Goal: Task Accomplishment & Management: Use online tool/utility

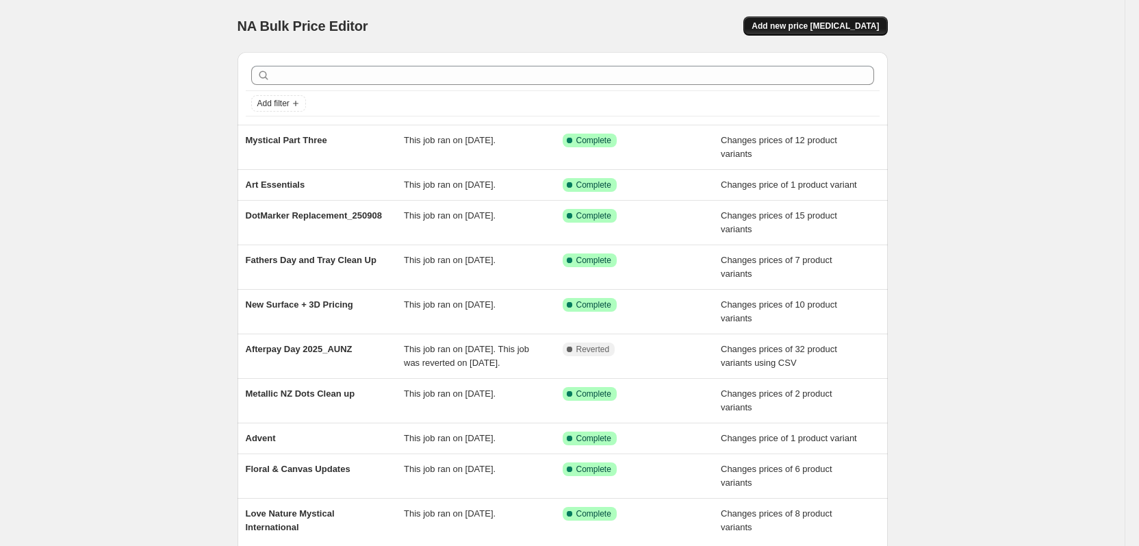
click at [842, 23] on span "Add new price [MEDICAL_DATA]" at bounding box center [815, 26] width 127 height 11
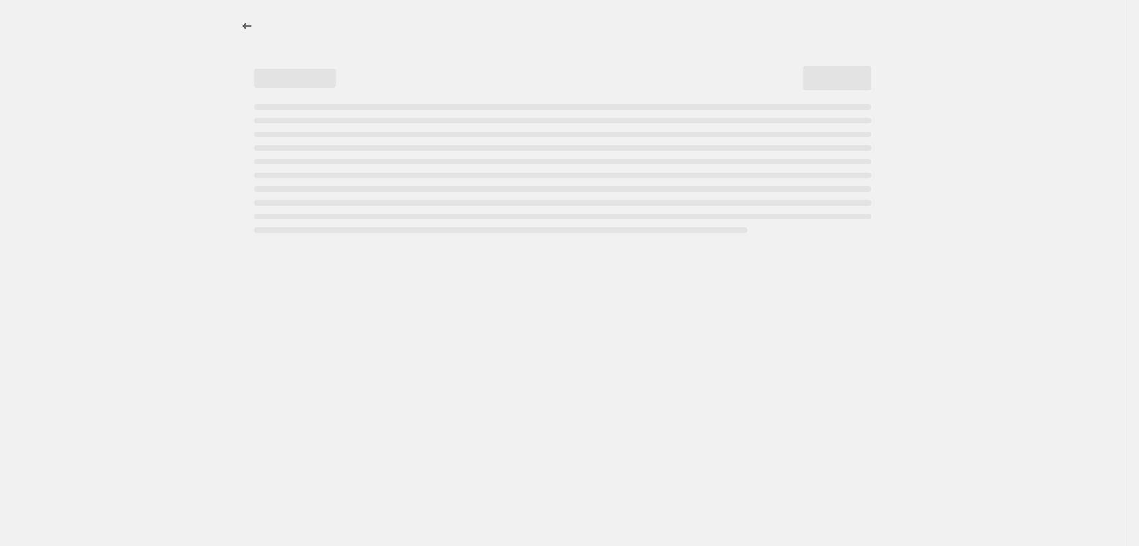
select select "percentage"
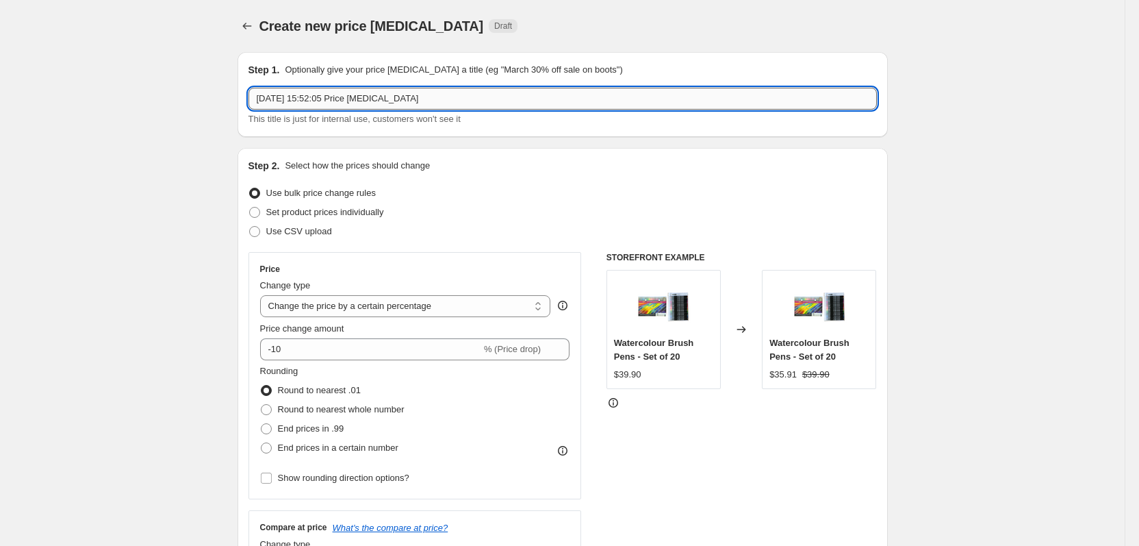
click at [423, 108] on input "[DATE] 15:52:05 Price [MEDICAL_DATA]" at bounding box center [563, 99] width 629 height 22
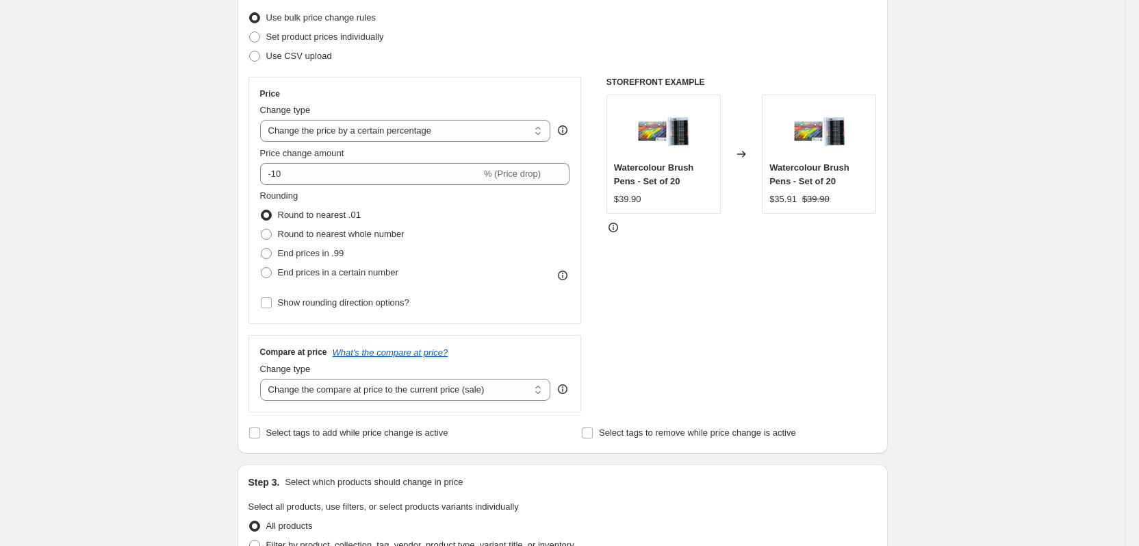
scroll to position [241, 0]
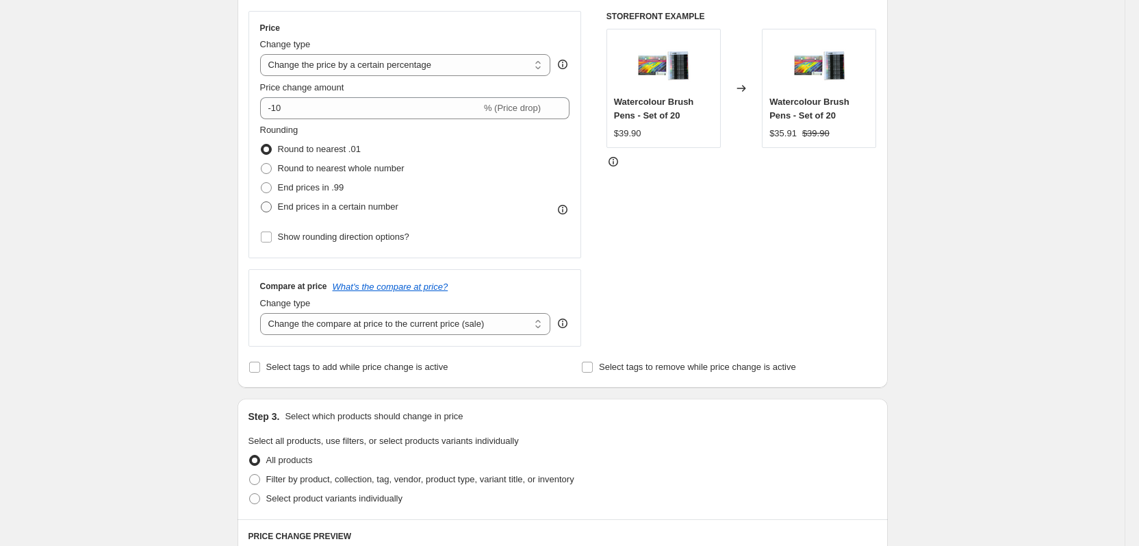
type input "Haloween"
click at [341, 201] on span "End prices in a certain number" at bounding box center [338, 206] width 121 height 10
click at [262, 201] on input "End prices in a certain number" at bounding box center [261, 201] width 1 height 1
radio input "true"
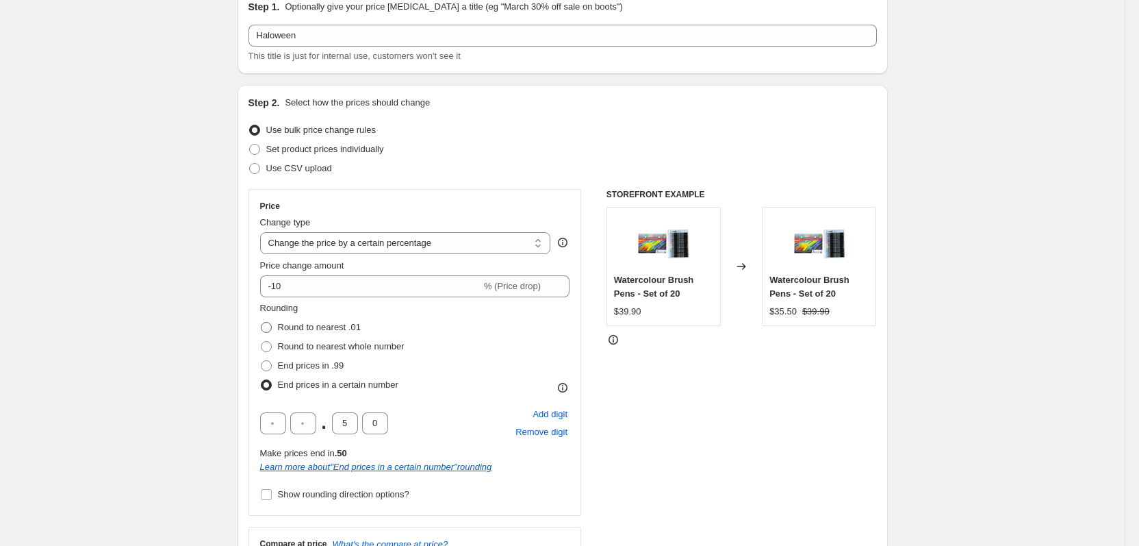
scroll to position [45, 0]
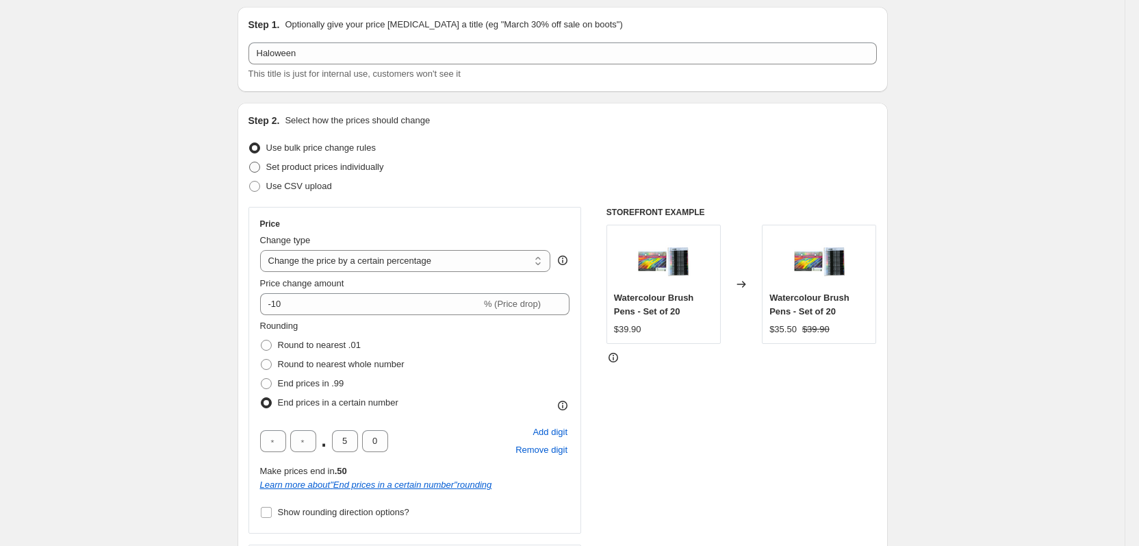
click at [323, 167] on span "Set product prices individually" at bounding box center [325, 167] width 118 height 10
click at [250, 162] on input "Set product prices individually" at bounding box center [249, 162] width 1 height 1
radio input "true"
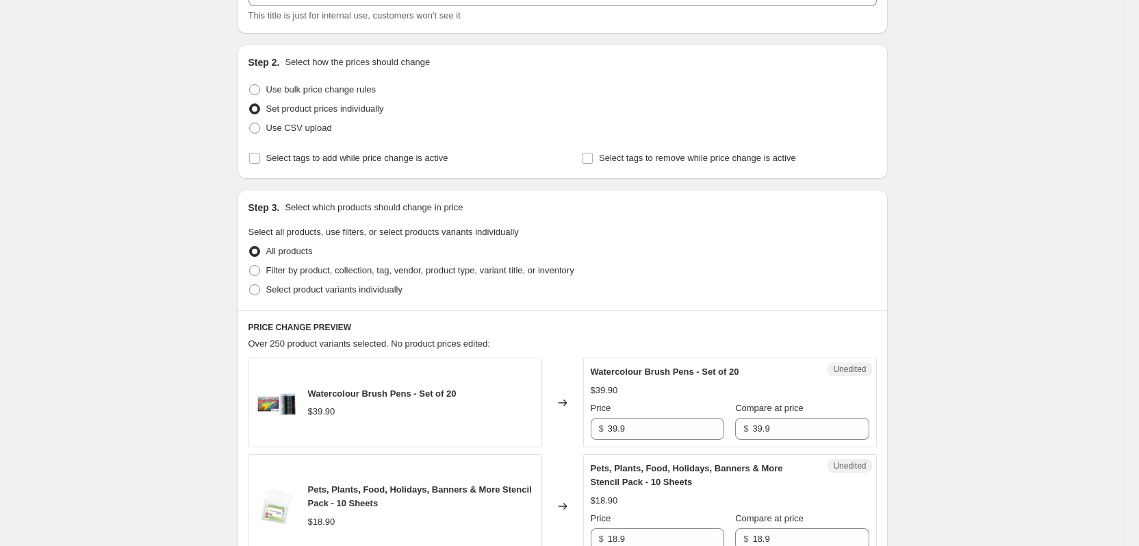
scroll to position [126, 0]
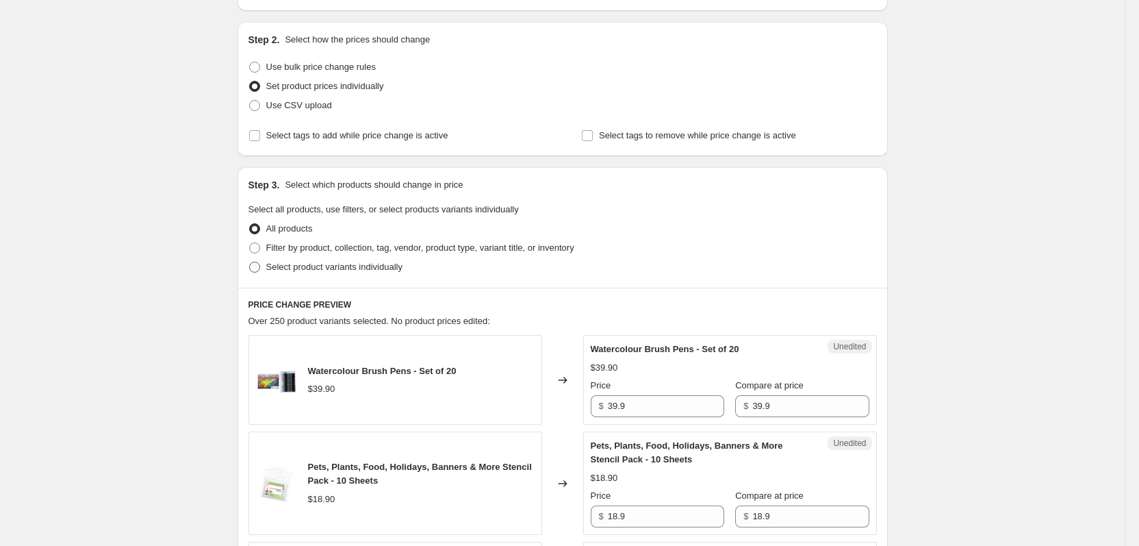
click at [323, 264] on span "Select product variants individually" at bounding box center [334, 267] width 136 height 10
click at [250, 262] on input "Select product variants individually" at bounding box center [249, 262] width 1 height 1
radio input "true"
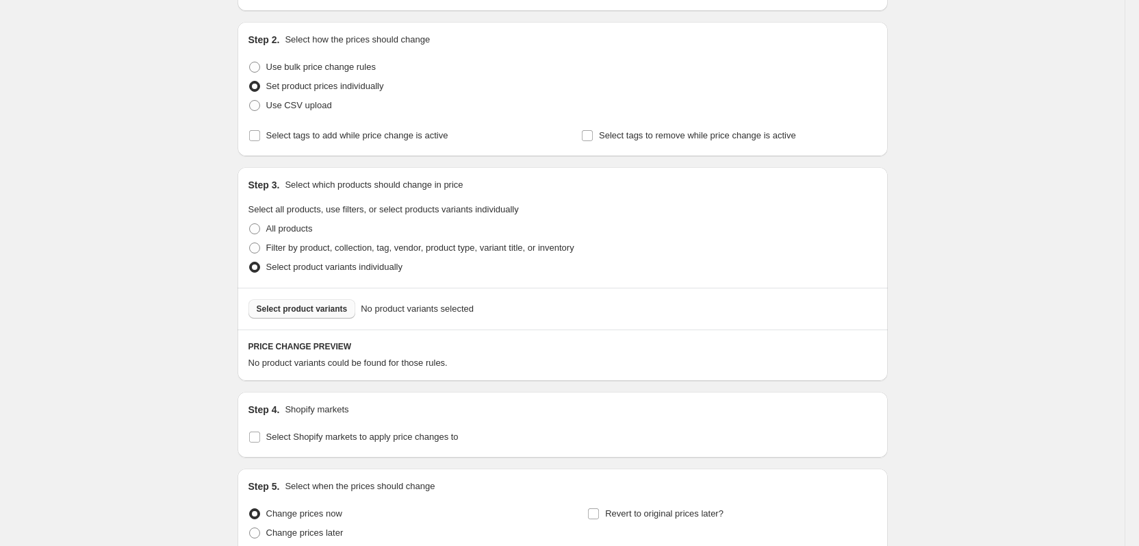
click at [309, 307] on span "Select product variants" at bounding box center [302, 308] width 91 height 11
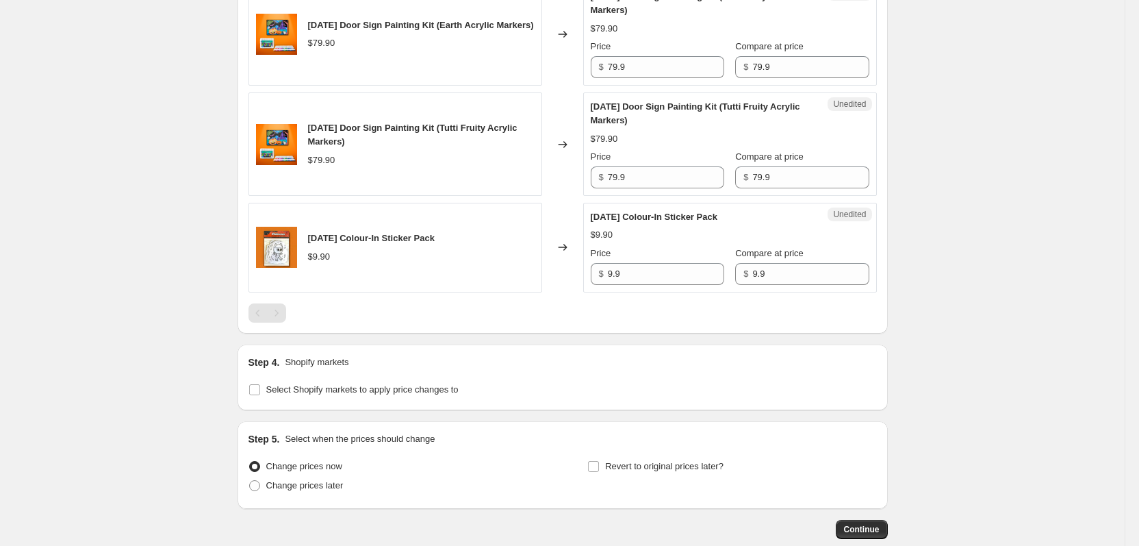
scroll to position [597, 0]
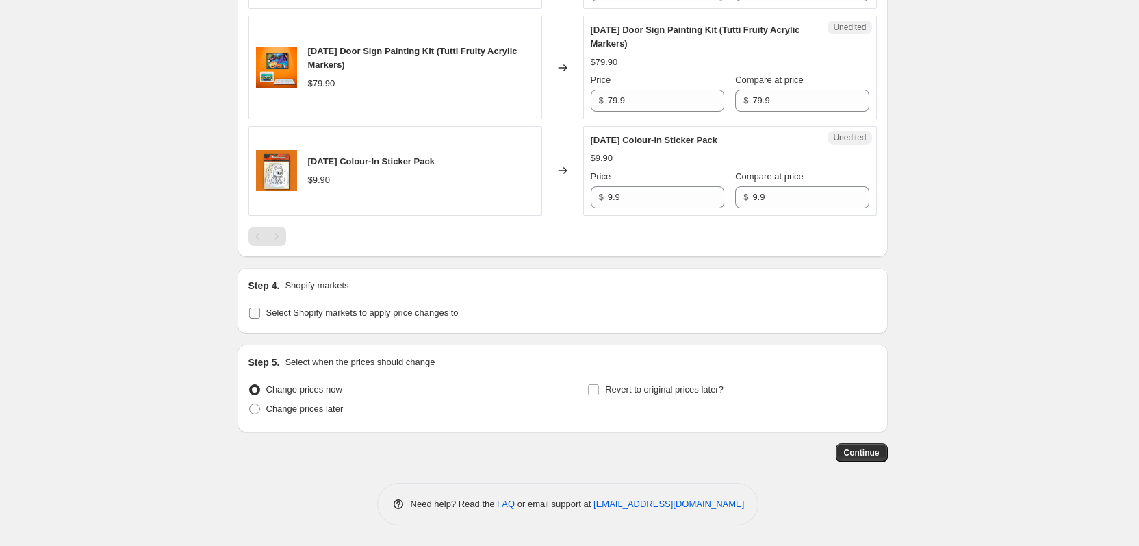
click at [292, 312] on span "Select Shopify markets to apply price changes to" at bounding box center [362, 312] width 192 height 10
click at [260, 312] on input "Select Shopify markets to apply price changes to" at bounding box center [254, 312] width 11 height 11
checkbox input "true"
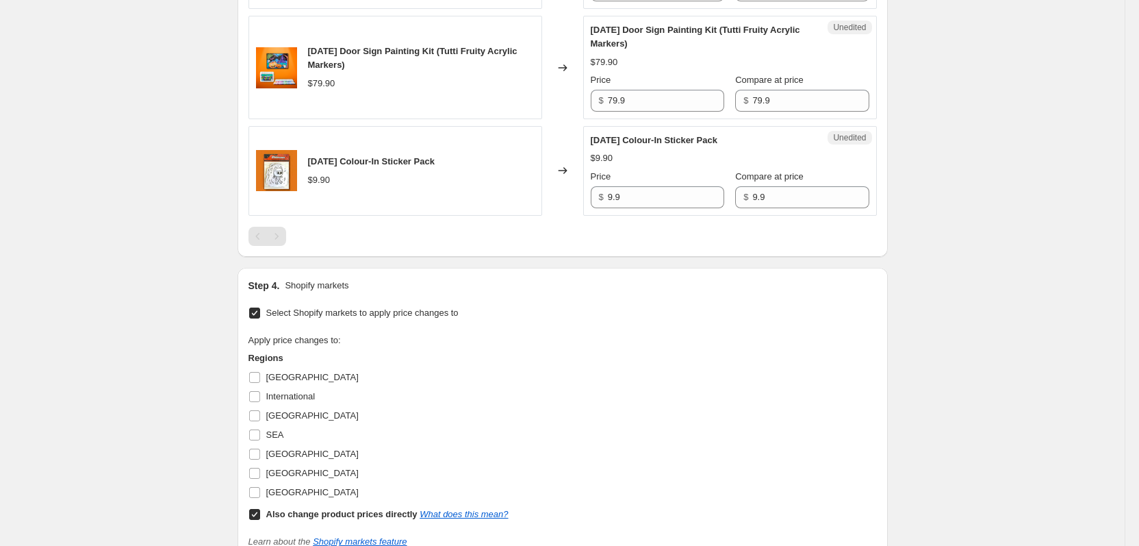
click at [294, 472] on div "[GEOGRAPHIC_DATA]" at bounding box center [379, 473] width 260 height 19
click at [278, 474] on span "[GEOGRAPHIC_DATA]" at bounding box center [312, 473] width 92 height 10
click at [260, 474] on input "[GEOGRAPHIC_DATA]" at bounding box center [254, 473] width 11 height 11
checkbox input "true"
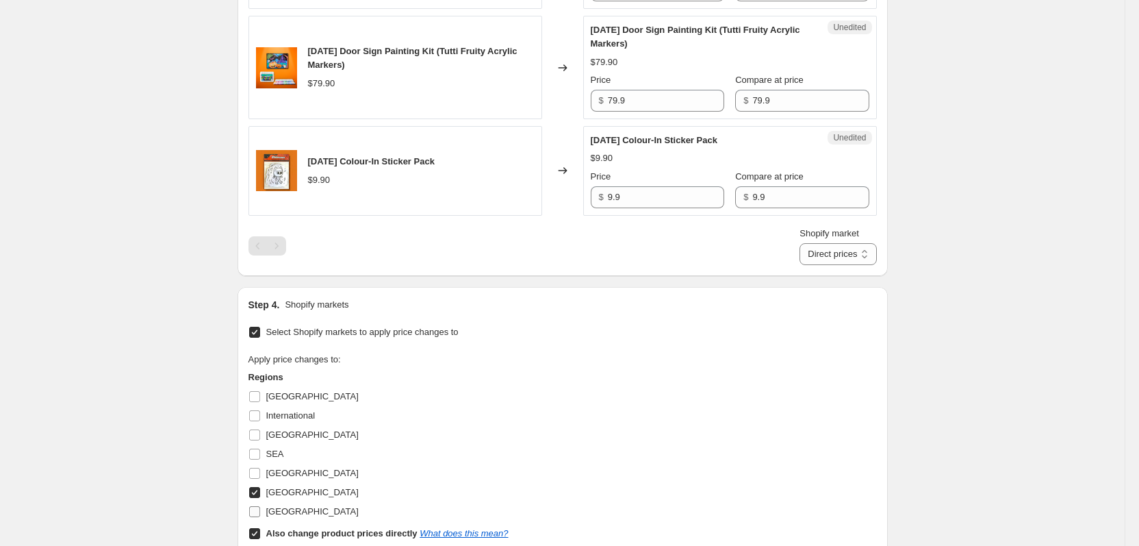
click at [281, 506] on span "[GEOGRAPHIC_DATA]" at bounding box center [312, 511] width 92 height 10
click at [260, 506] on input "[GEOGRAPHIC_DATA]" at bounding box center [254, 511] width 11 height 11
checkbox input "true"
click at [283, 540] on label "Also change product prices directly What does this mean?" at bounding box center [379, 533] width 260 height 19
click at [260, 539] on input "Also change product prices directly What does this mean?" at bounding box center [254, 533] width 11 height 11
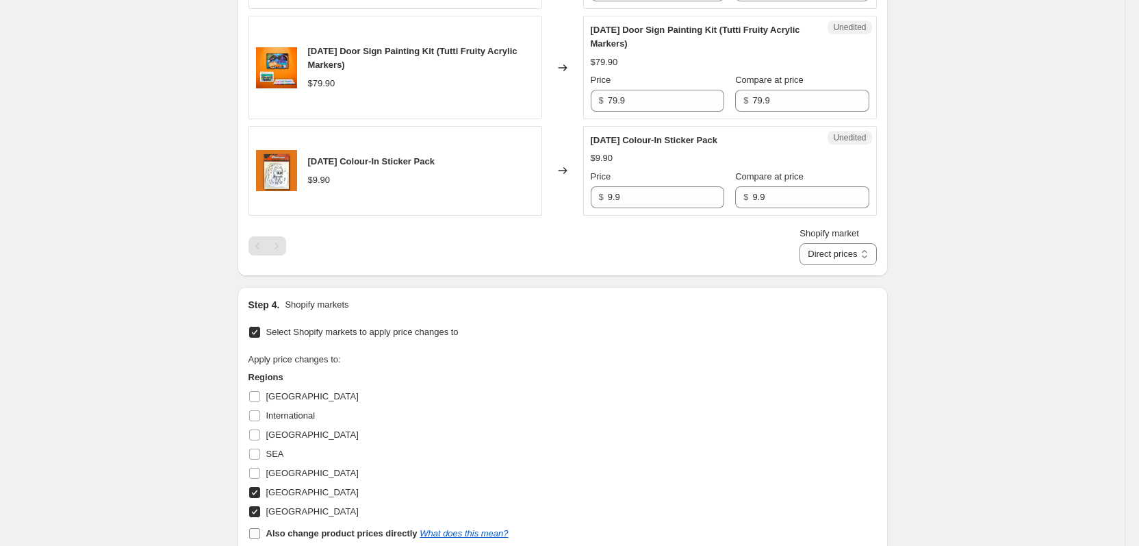
checkbox input "false"
select select "18472075482"
click at [294, 423] on label "International" at bounding box center [282, 415] width 67 height 19
click at [260, 421] on input "International" at bounding box center [254, 415] width 11 height 11
checkbox input "true"
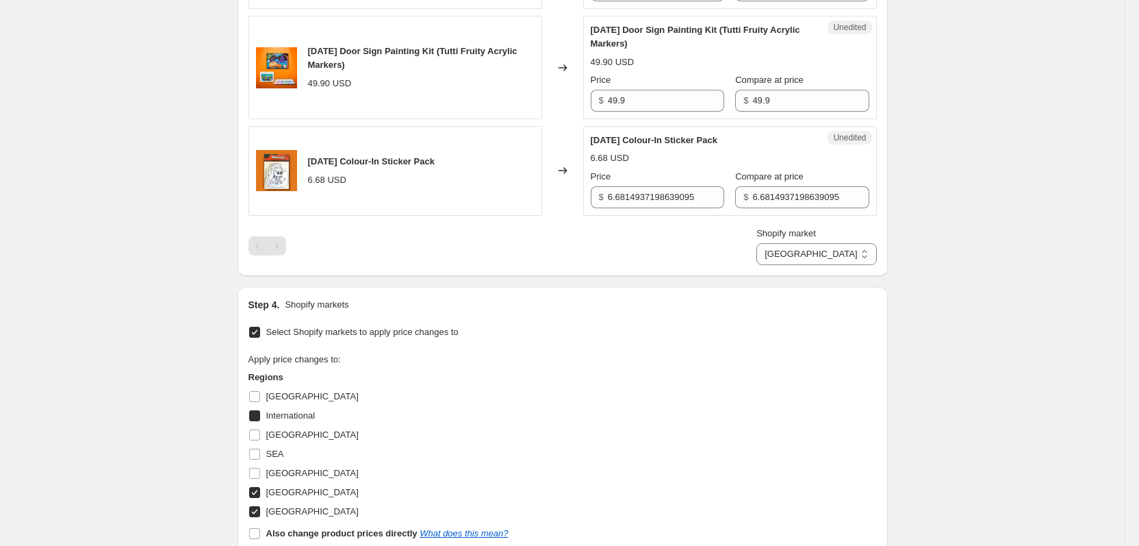
select select "13795506"
click at [294, 423] on label "International" at bounding box center [282, 415] width 67 height 19
click at [260, 421] on input "International" at bounding box center [254, 415] width 11 height 11
checkbox input "false"
select select "18472075482"
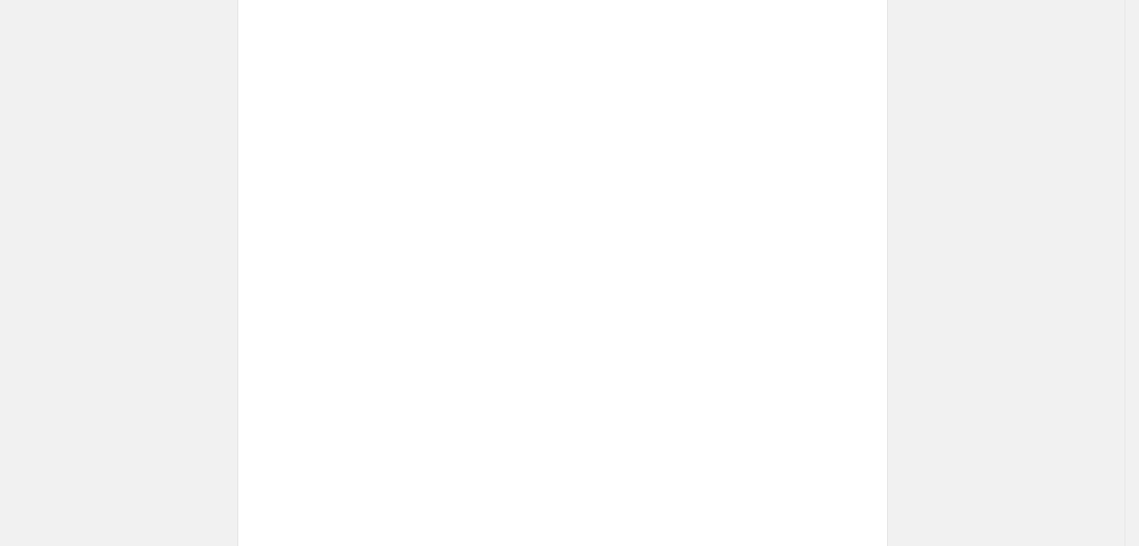
click at [294, 433] on img at bounding box center [276, 432] width 41 height 41
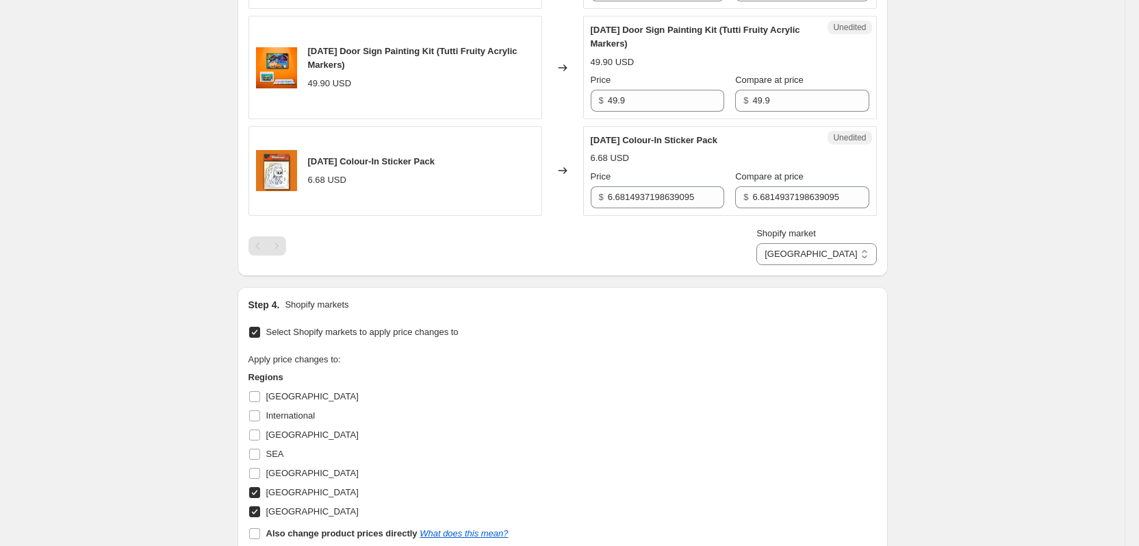
click at [294, 433] on span "[GEOGRAPHIC_DATA]" at bounding box center [312, 434] width 92 height 10
click at [260, 433] on input "[GEOGRAPHIC_DATA]" at bounding box center [254, 434] width 11 height 11
checkbox input "true"
select select "8419737818"
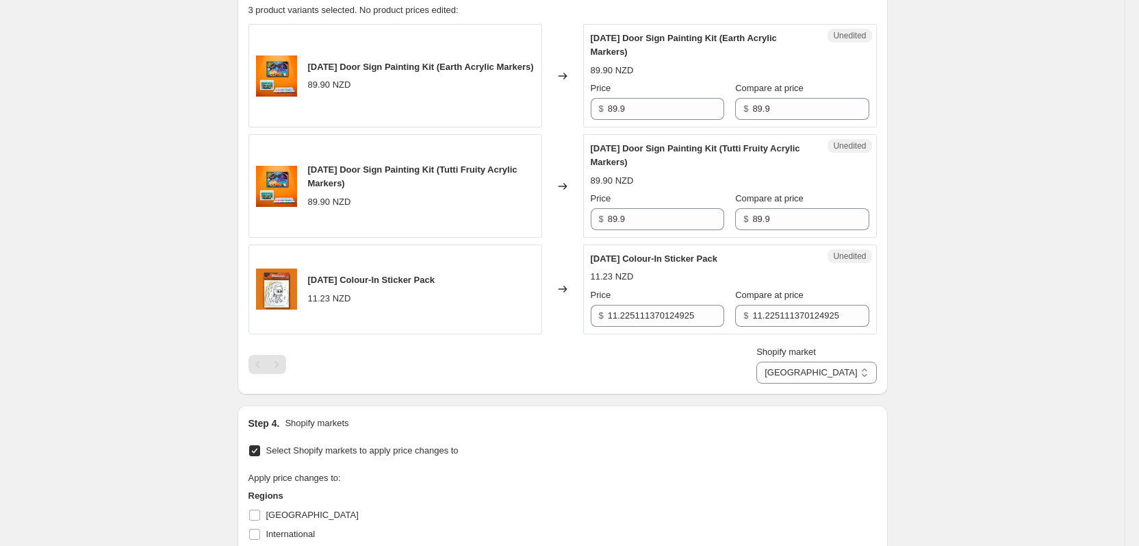
scroll to position [386, 0]
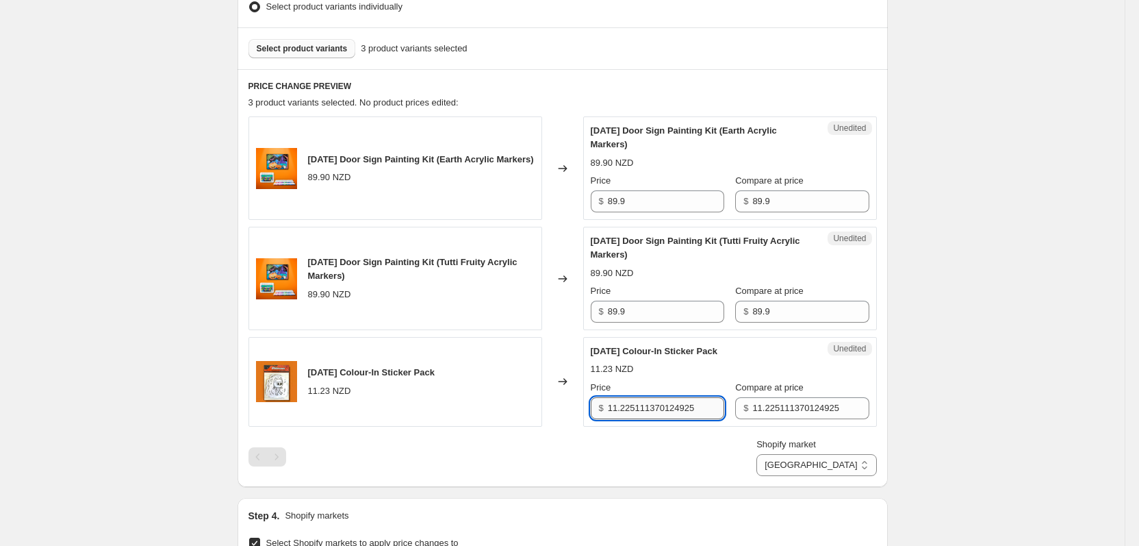
click at [654, 404] on input "11.225111370124925" at bounding box center [666, 408] width 116 height 22
type input "10.9"
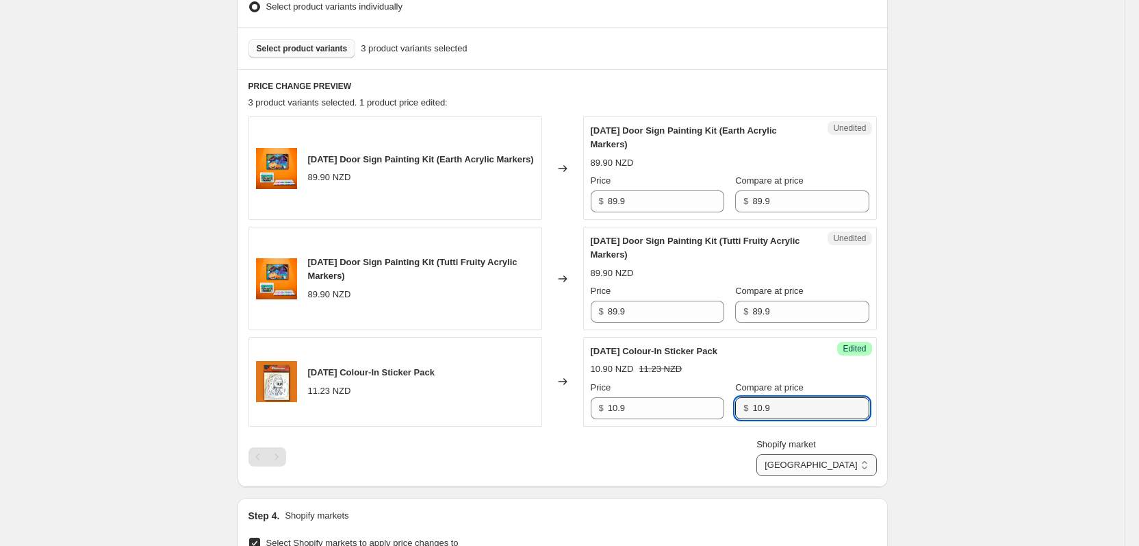
type input "10.9"
click at [833, 462] on select "[GEOGRAPHIC_DATA] [GEOGRAPHIC_DATA] [GEOGRAPHIC_DATA]" at bounding box center [817, 465] width 120 height 22
select select "18472075482"
click at [813, 476] on select "[GEOGRAPHIC_DATA] [GEOGRAPHIC_DATA] [GEOGRAPHIC_DATA]" at bounding box center [817, 465] width 120 height 22
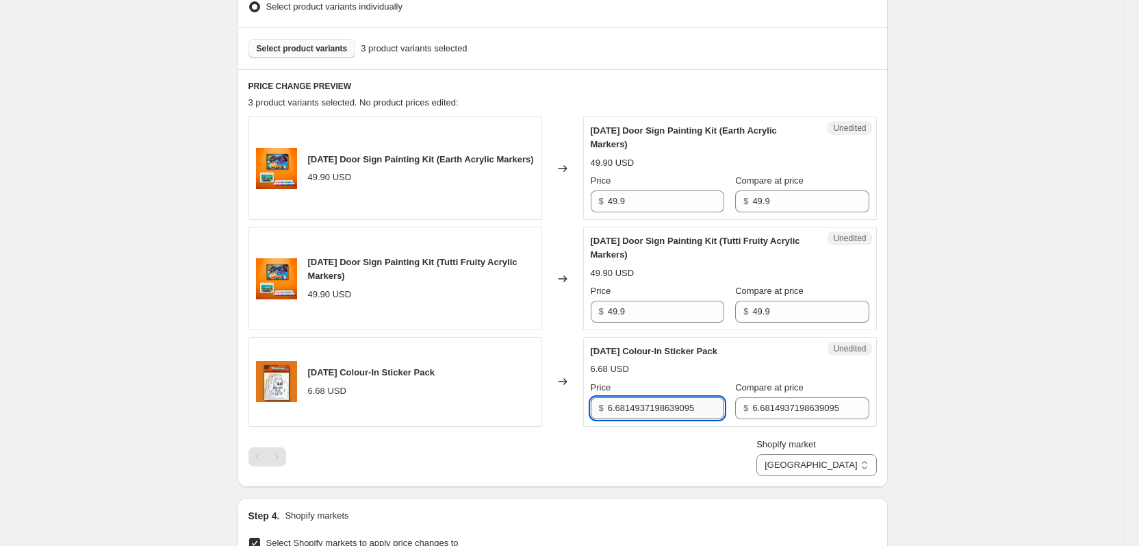
click at [652, 405] on input "6.6814937198639095" at bounding box center [666, 408] width 116 height 22
type input "6.9"
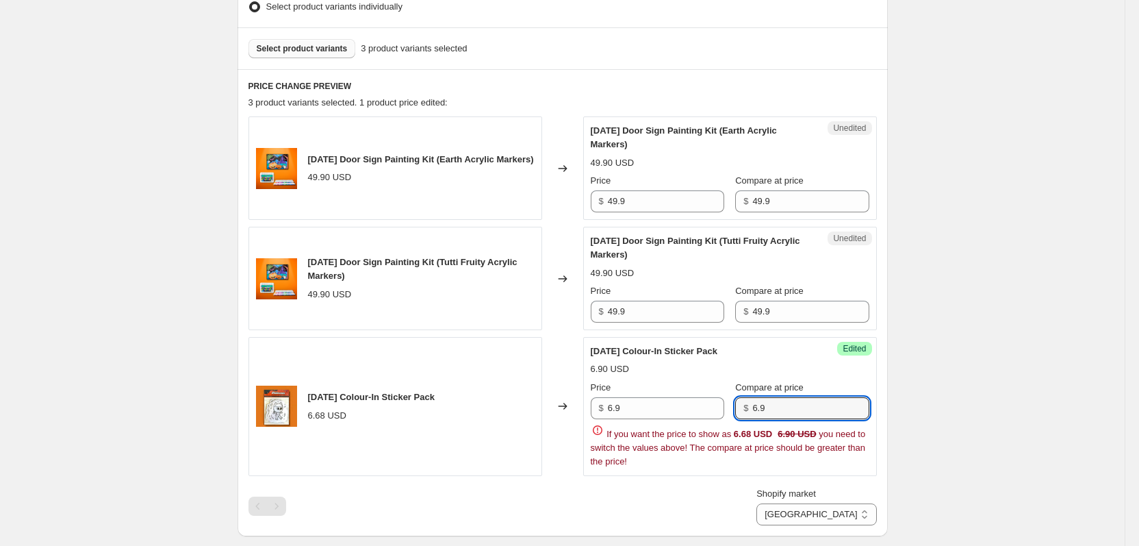
type input "6.9"
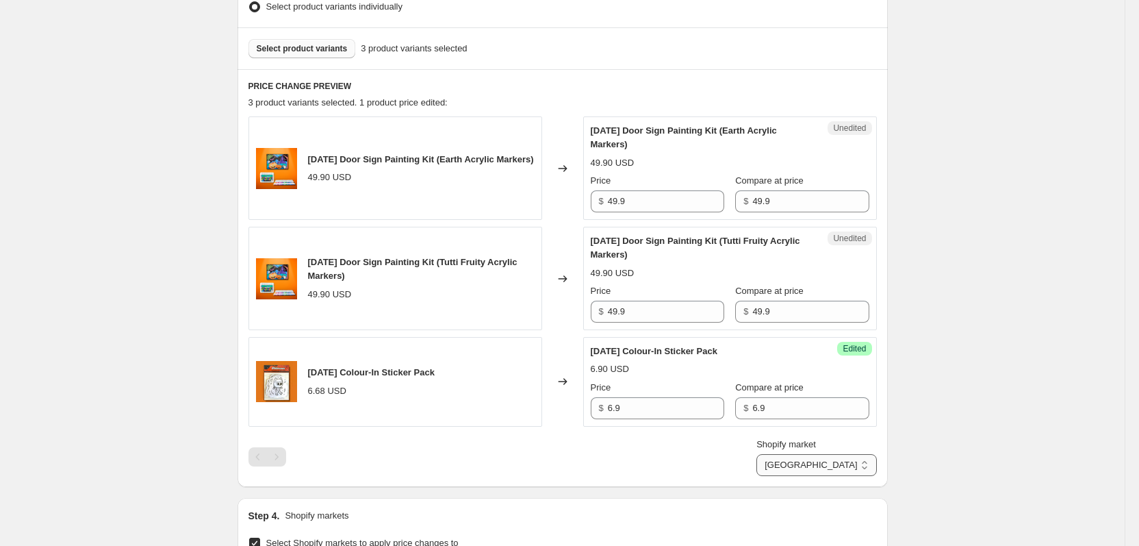
click at [856, 468] on select "[GEOGRAPHIC_DATA] [GEOGRAPHIC_DATA] [GEOGRAPHIC_DATA]" at bounding box center [817, 465] width 120 height 22
select select "28938535130"
click at [782, 476] on select "[GEOGRAPHIC_DATA] [GEOGRAPHIC_DATA] [GEOGRAPHIC_DATA]" at bounding box center [817, 465] width 120 height 22
click at [637, 399] on input "4.9303415620035285" at bounding box center [666, 408] width 116 height 22
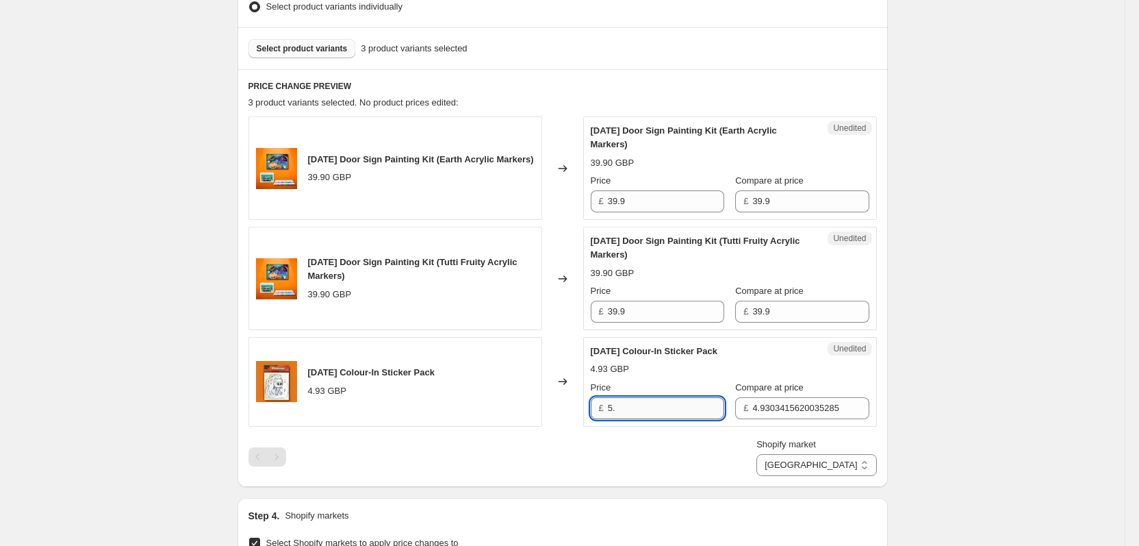
type input "5"
type input "4.9"
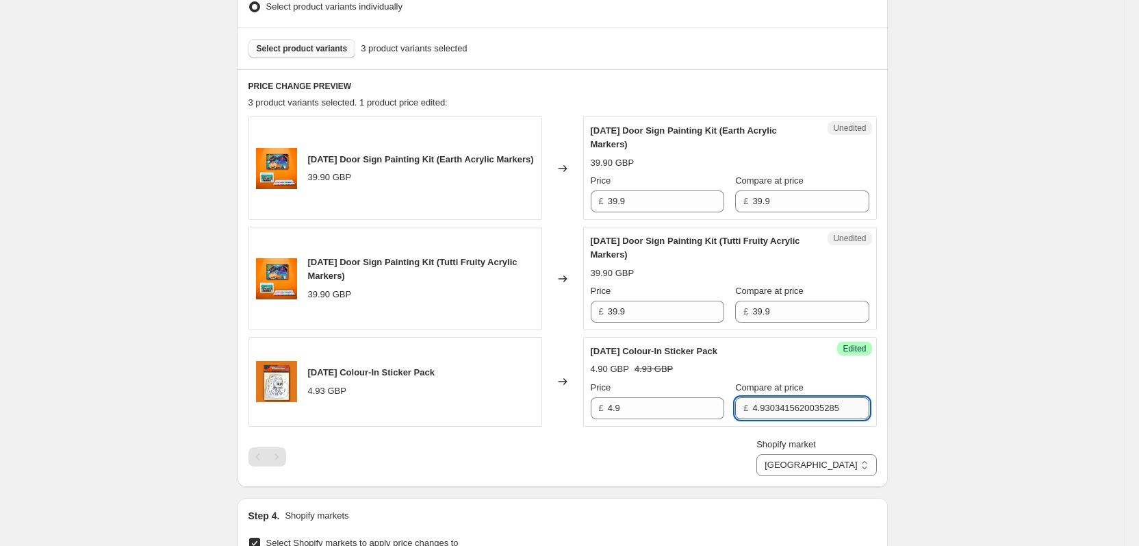
click at [753, 418] on input "4.9303415620035285" at bounding box center [811, 408] width 116 height 22
type input "4.9"
click at [915, 434] on div "Create new price [MEDICAL_DATA]. This page is ready Create new price [MEDICAL_D…" at bounding box center [562, 308] width 1125 height 1388
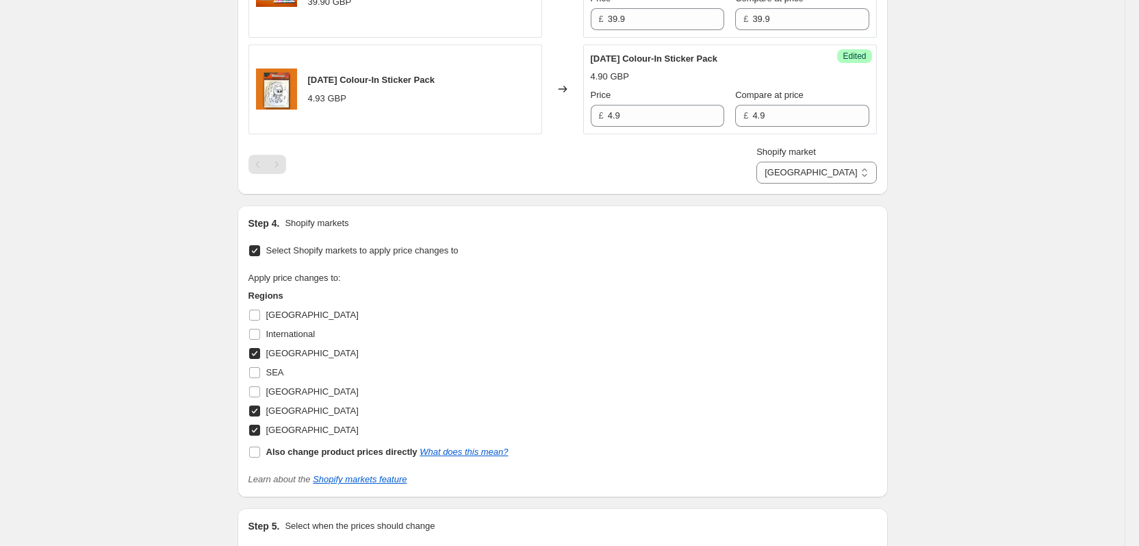
scroll to position [842, 0]
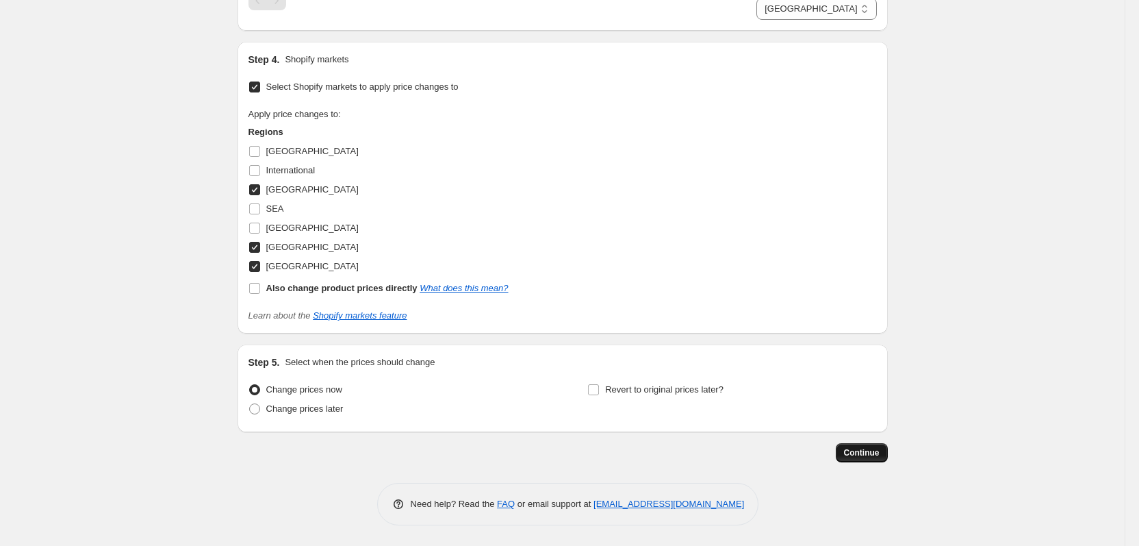
click at [877, 455] on span "Continue" at bounding box center [862, 452] width 36 height 11
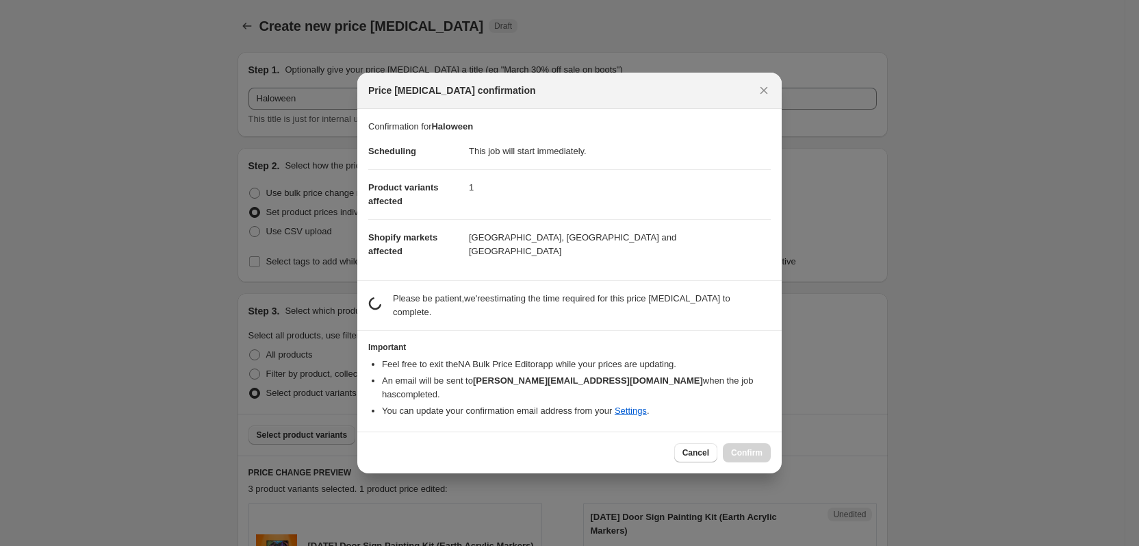
scroll to position [0, 0]
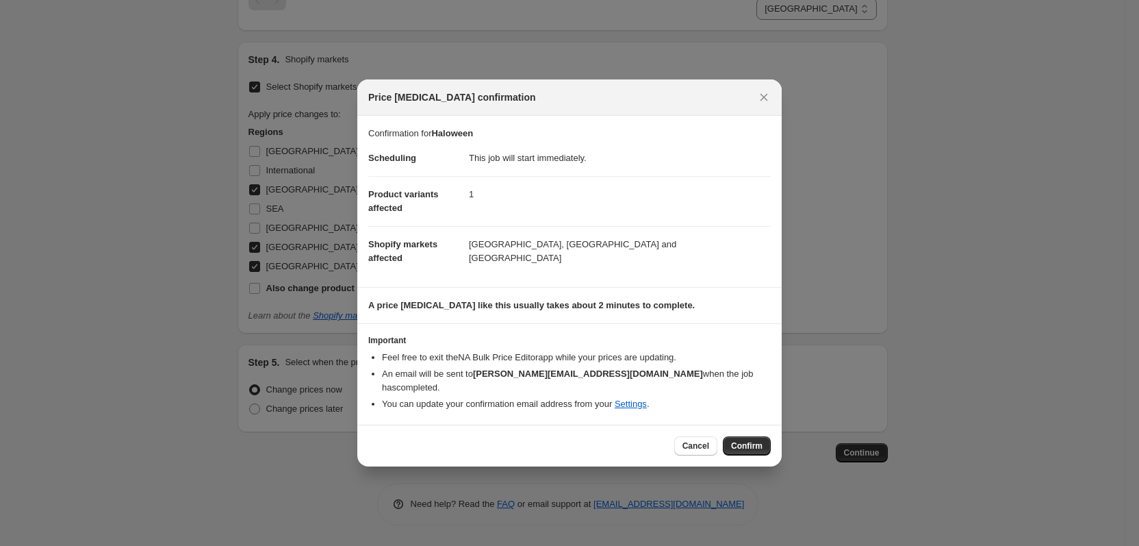
click at [746, 425] on div "Cancel Confirm" at bounding box center [569, 446] width 425 height 42
click at [749, 442] on span "Confirm" at bounding box center [747, 445] width 32 height 11
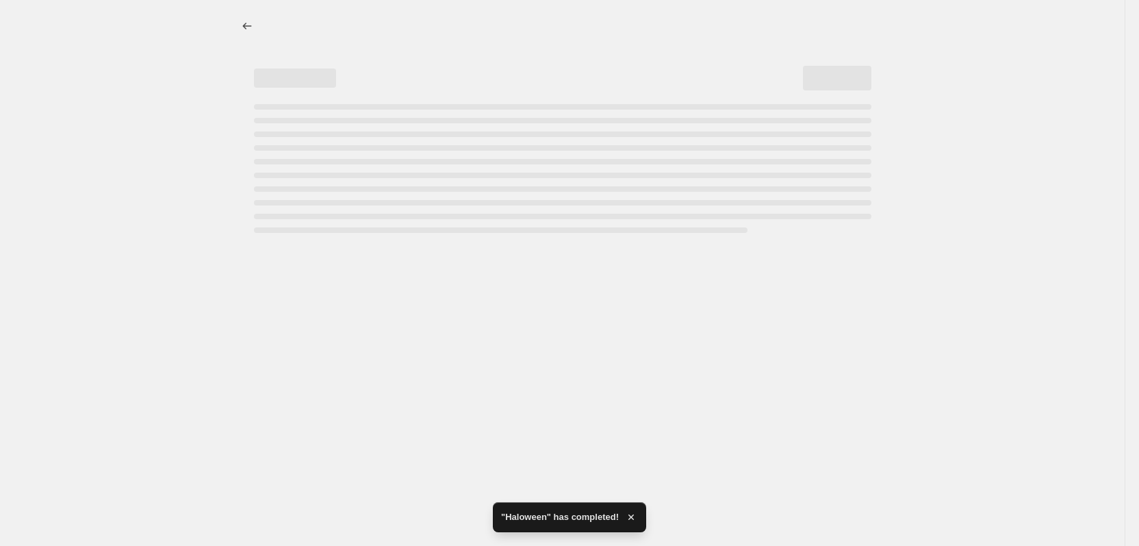
select select "28938535130"
